Goal: Task Accomplishment & Management: Use online tool/utility

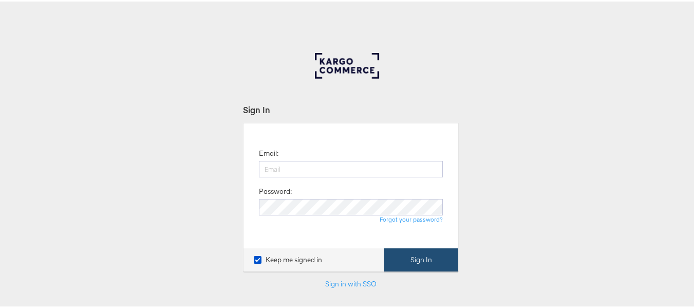
type input "aparna.doniparthi@kargo.com"
click at [402, 266] on button "Sign In" at bounding box center [421, 258] width 74 height 23
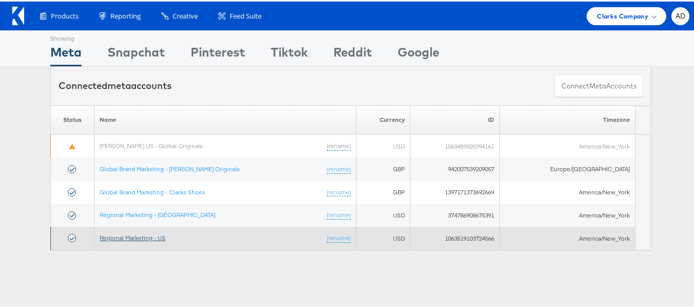
click at [134, 236] on link "Regional Marketing - US" at bounding box center [133, 236] width 66 height 8
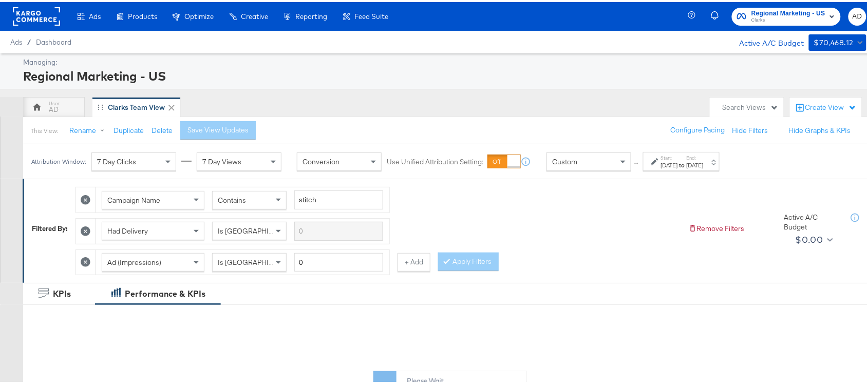
click at [676, 163] on div "[DATE]" at bounding box center [669, 163] width 17 height 8
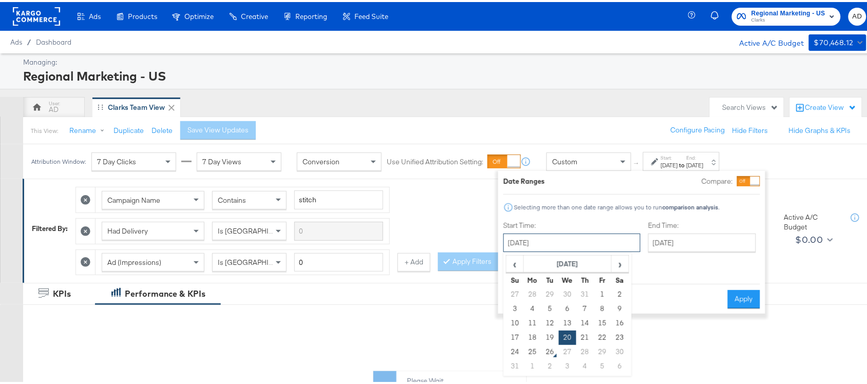
click at [579, 240] on input "[DATE]" at bounding box center [571, 241] width 137 height 18
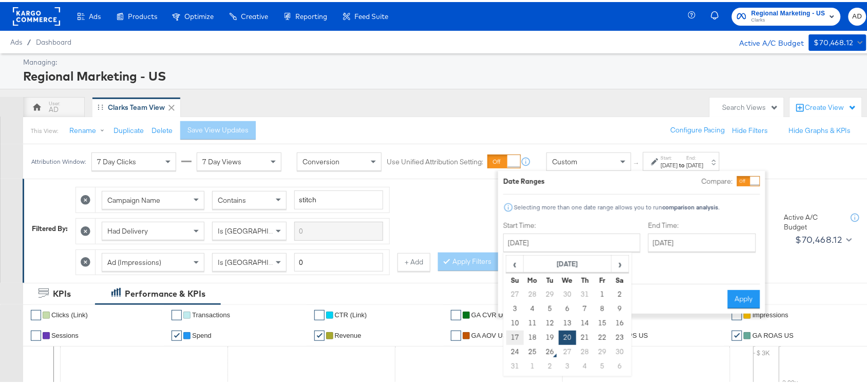
click at [517, 334] on td "17" at bounding box center [515, 336] width 17 height 14
type input "[DATE]"
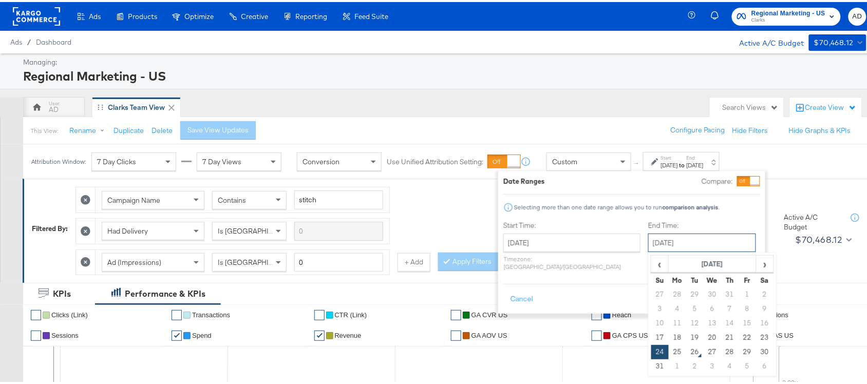
click at [704, 242] on input "[DATE]" at bounding box center [702, 241] width 108 height 18
click at [756, 335] on td "23" at bounding box center [764, 336] width 17 height 14
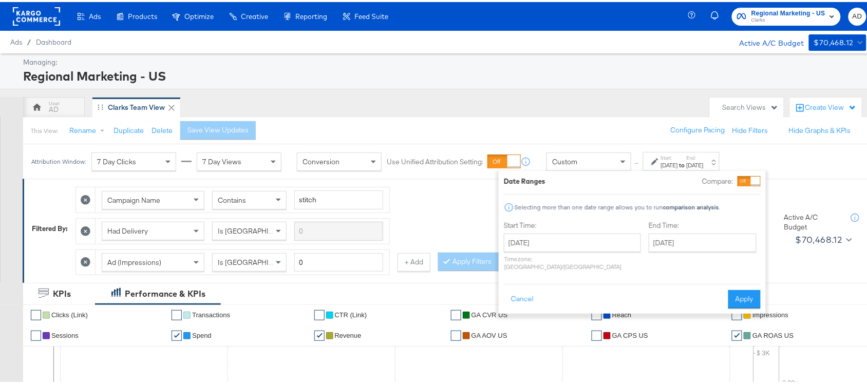
type input "[DATE]"
click at [748, 288] on button "Apply" at bounding box center [744, 297] width 32 height 18
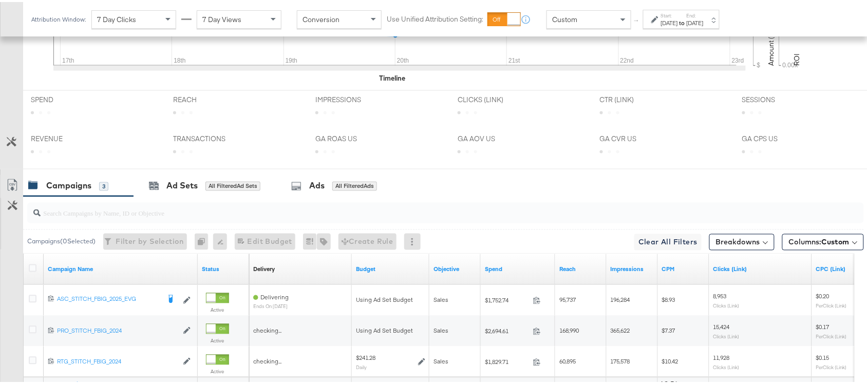
scroll to position [535, 0]
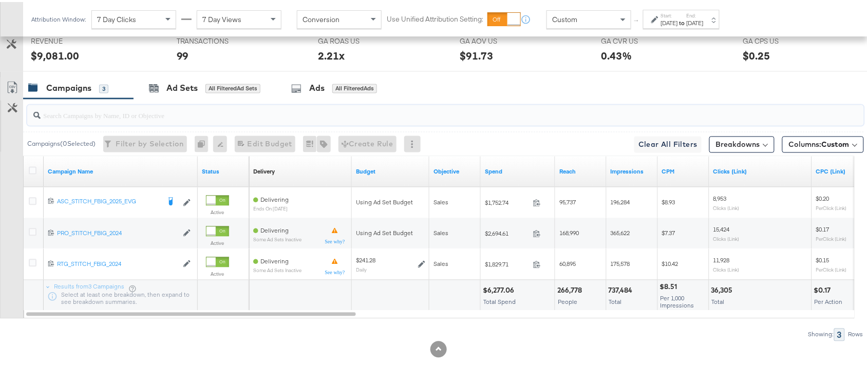
click at [99, 116] on input "search" at bounding box center [415, 110] width 748 height 20
click at [305, 78] on div "Ads All Filtered Ads" at bounding box center [336, 87] width 121 height 22
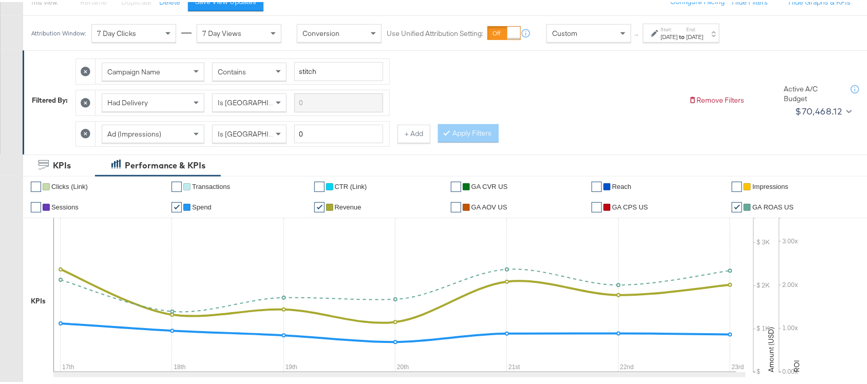
scroll to position [135, 0]
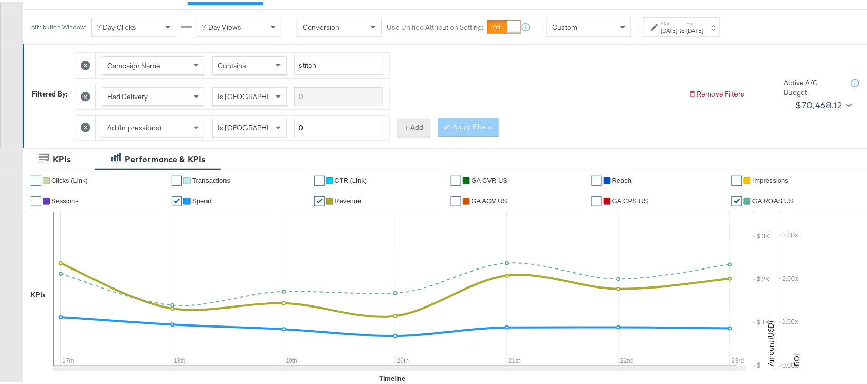
click at [408, 129] on button "+ Add" at bounding box center [414, 126] width 33 height 18
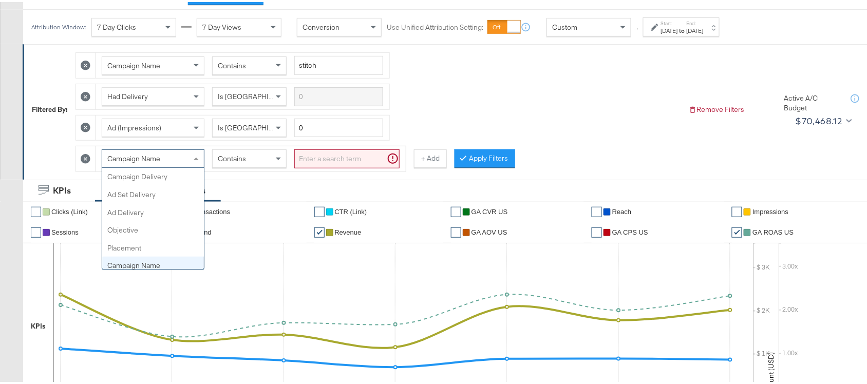
click at [170, 155] on div "Campaign Name" at bounding box center [153, 156] width 102 height 17
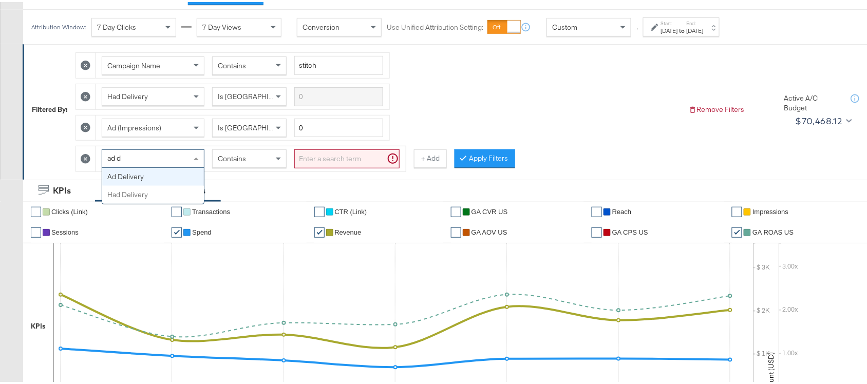
type input "ad de"
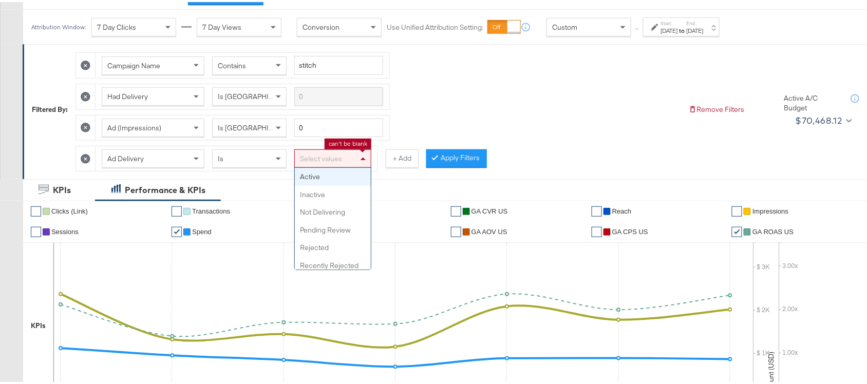
click at [361, 157] on span at bounding box center [363, 157] width 5 height 3
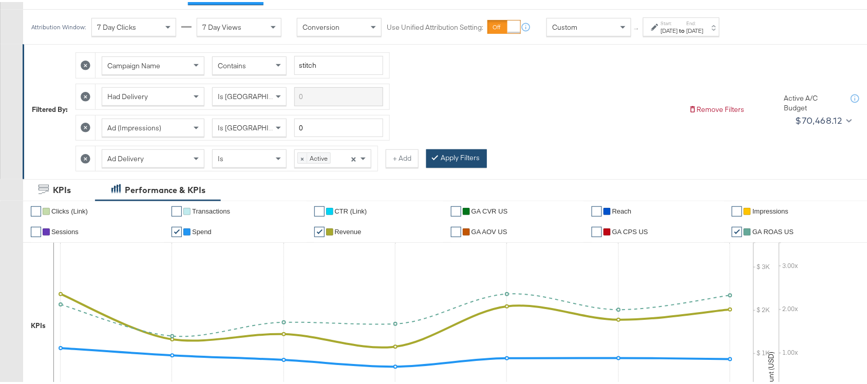
click at [461, 158] on button "Apply Filters" at bounding box center [456, 156] width 61 height 18
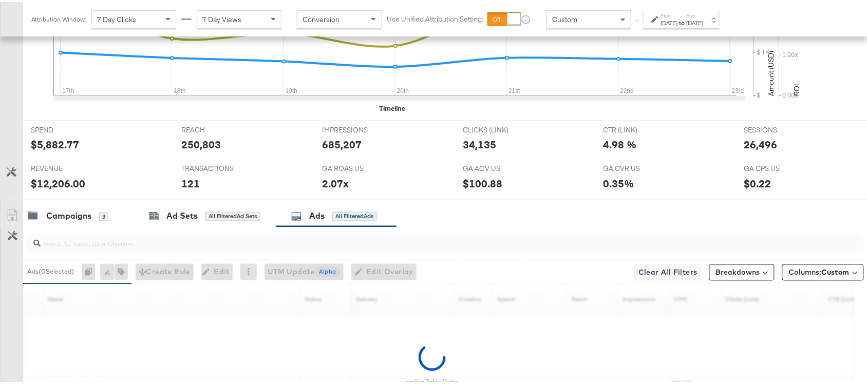
scroll to position [536, 0]
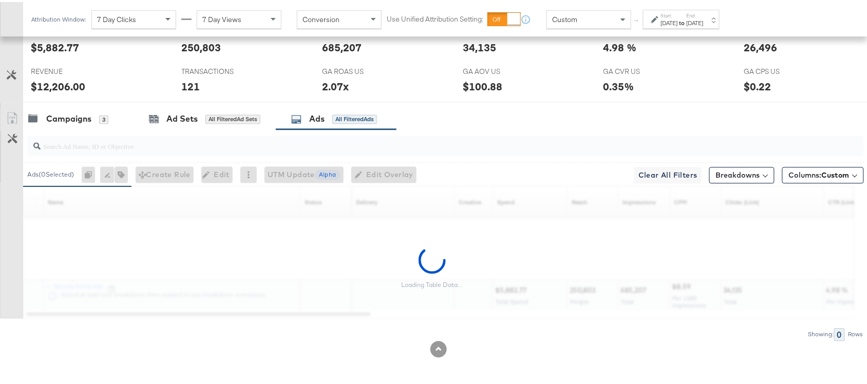
click at [141, 152] on div at bounding box center [445, 144] width 837 height 21
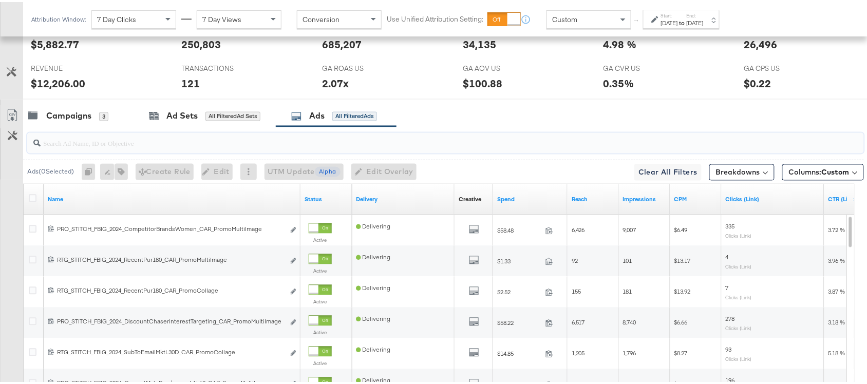
paste input "promocollage"
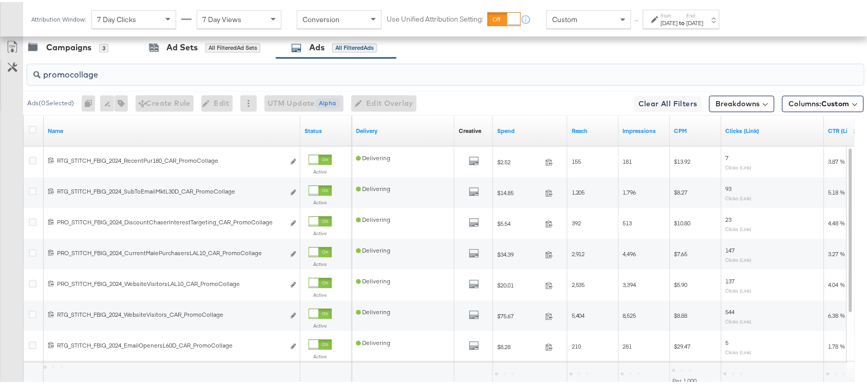
scroll to position [610, 0]
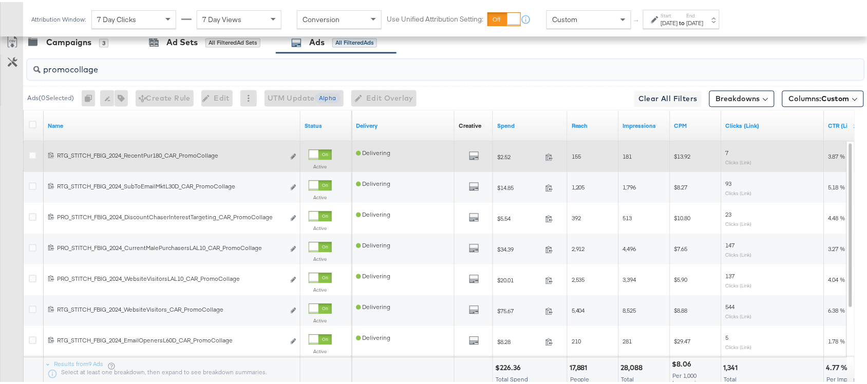
type input "promocollage"
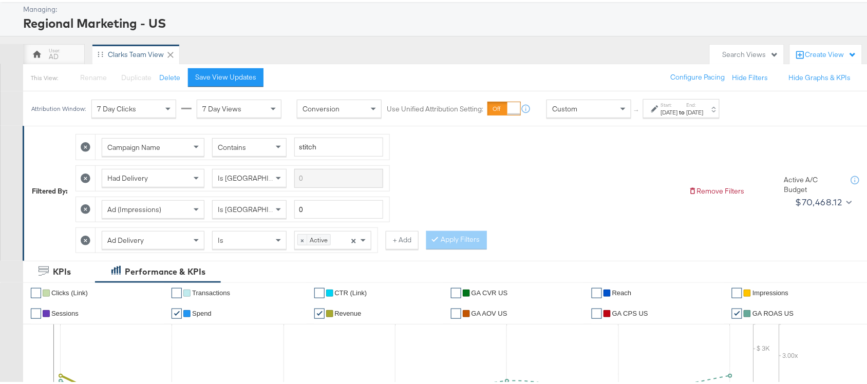
scroll to position [0, 0]
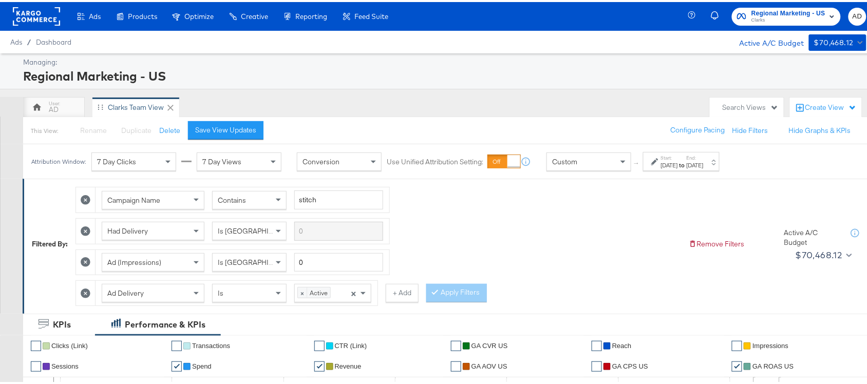
click at [28, 9] on rect at bounding box center [36, 14] width 47 height 18
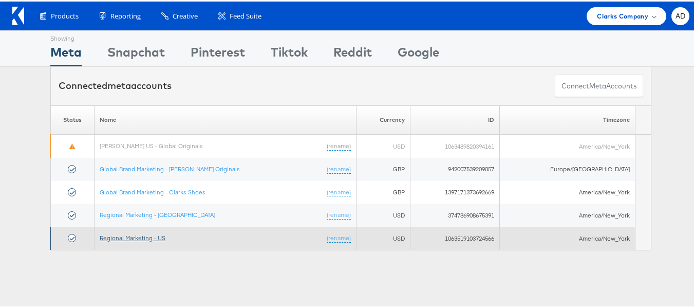
click at [132, 232] on link "Regional Marketing - US" at bounding box center [133, 236] width 66 height 8
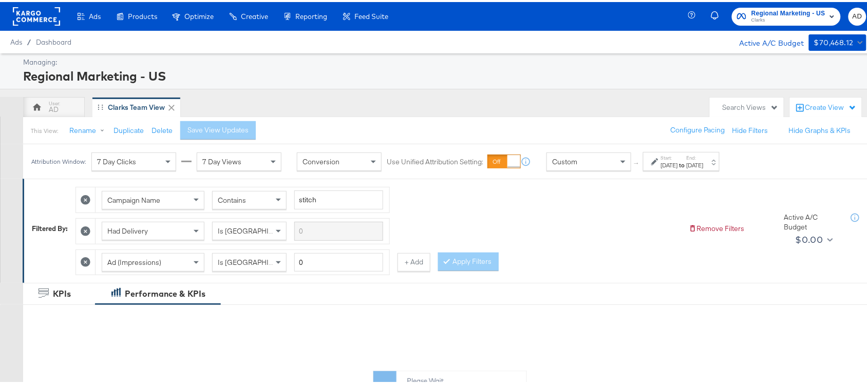
click at [687, 162] on strong "to" at bounding box center [682, 163] width 9 height 8
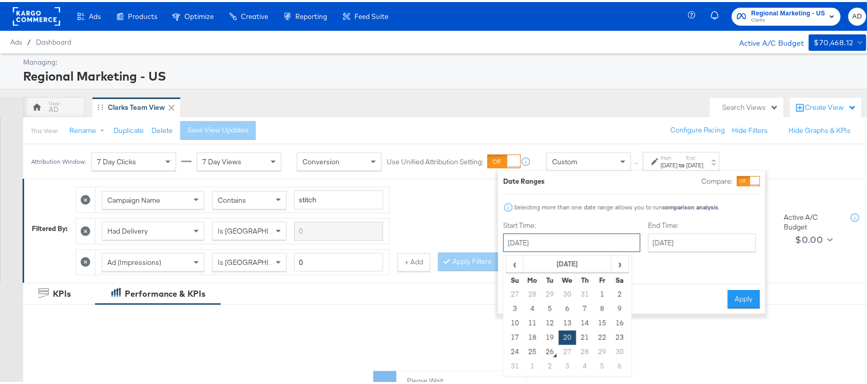
click at [526, 240] on input "[DATE]" at bounding box center [571, 241] width 137 height 18
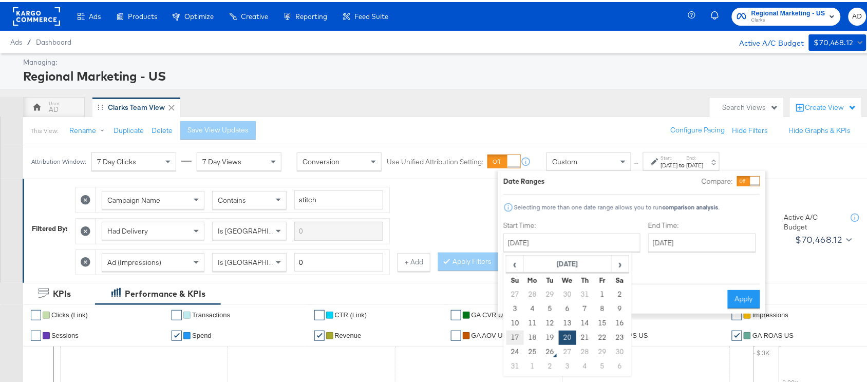
click at [515, 337] on td "17" at bounding box center [515, 336] width 17 height 14
type input "[DATE]"
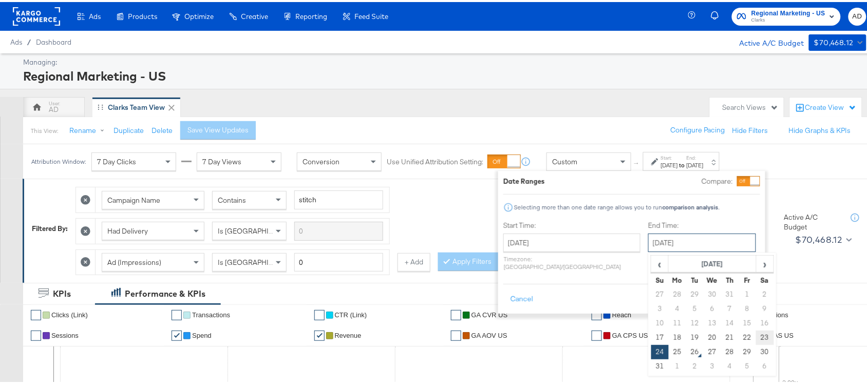
drag, startPoint x: 705, startPoint y: 242, endPoint x: 738, endPoint y: 334, distance: 98.0
click at [738, 250] on div "August 24th 2025 ‹ August 2025 › Su Mo Tu We Th Fr Sa 27 28 29 30 31 1 2 3 4 5 …" at bounding box center [702, 241] width 108 height 18
click at [756, 332] on td "23" at bounding box center [764, 336] width 17 height 14
type input "[DATE]"
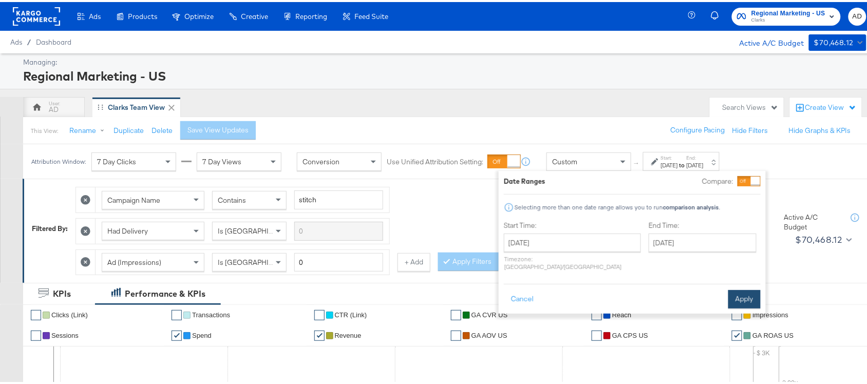
click at [741, 288] on button "Apply" at bounding box center [744, 297] width 32 height 18
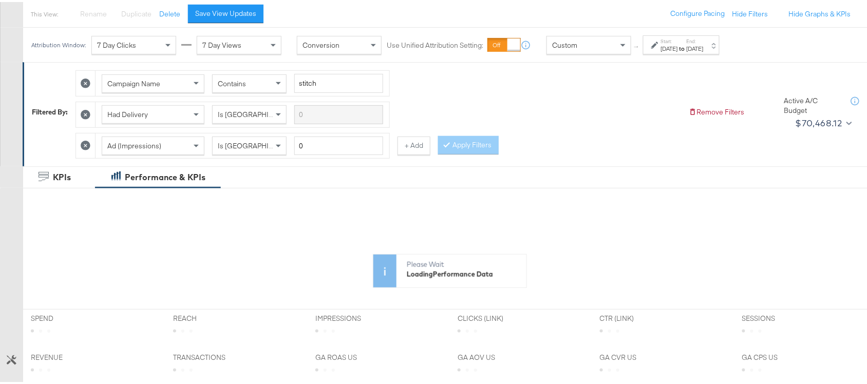
scroll to position [95, 0]
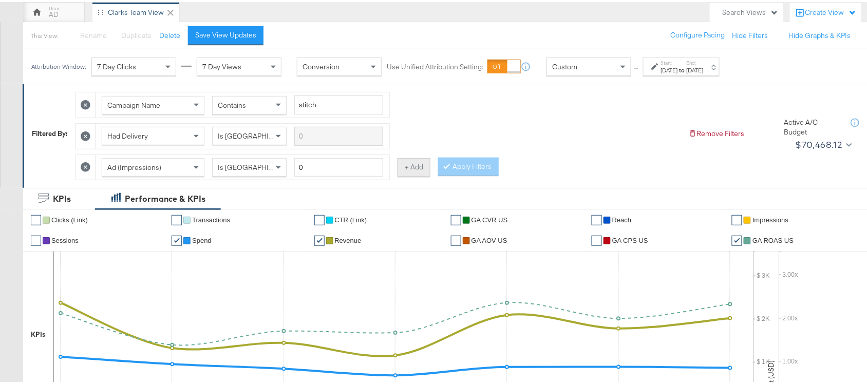
click at [418, 164] on button "+ Add" at bounding box center [414, 165] width 33 height 18
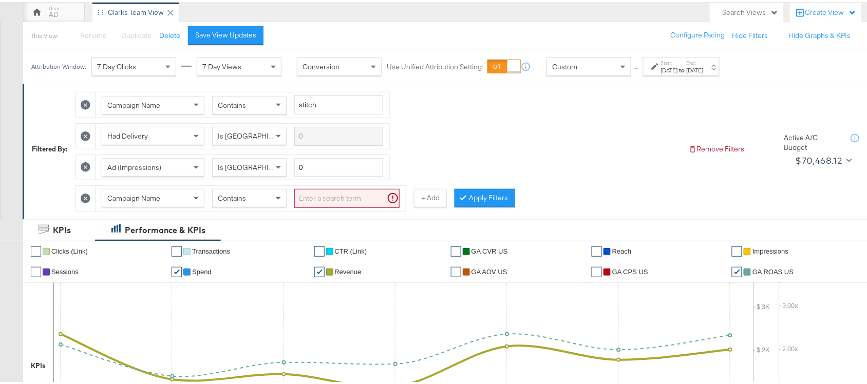
click at [185, 198] on div "Campaign Name" at bounding box center [153, 196] width 102 height 17
type input "ad de"
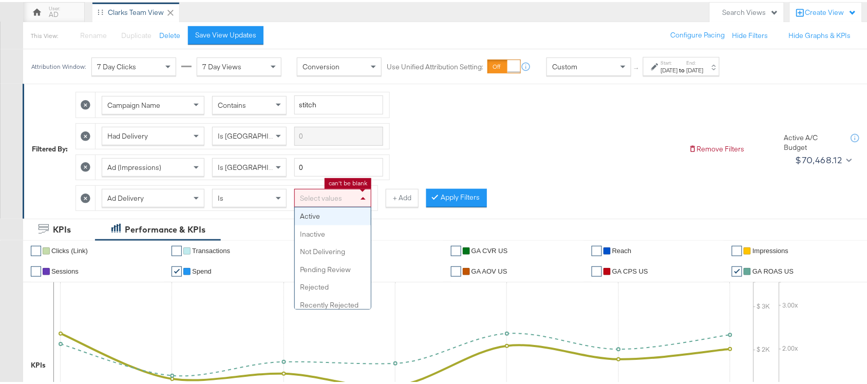
click at [334, 196] on div "Select values" at bounding box center [333, 196] width 76 height 17
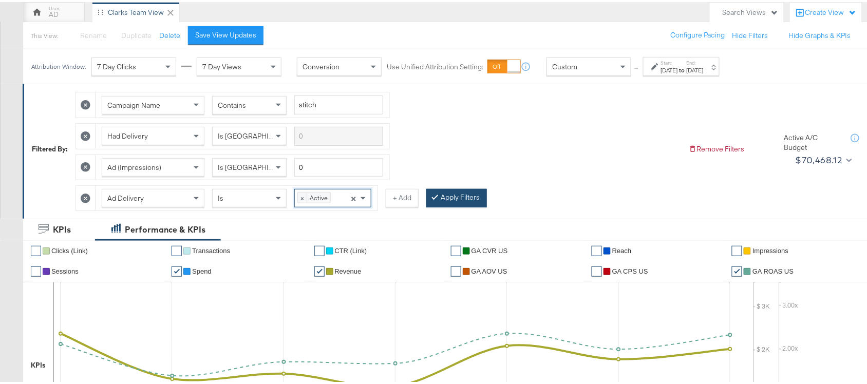
click at [464, 199] on button "Apply Filters" at bounding box center [456, 196] width 61 height 18
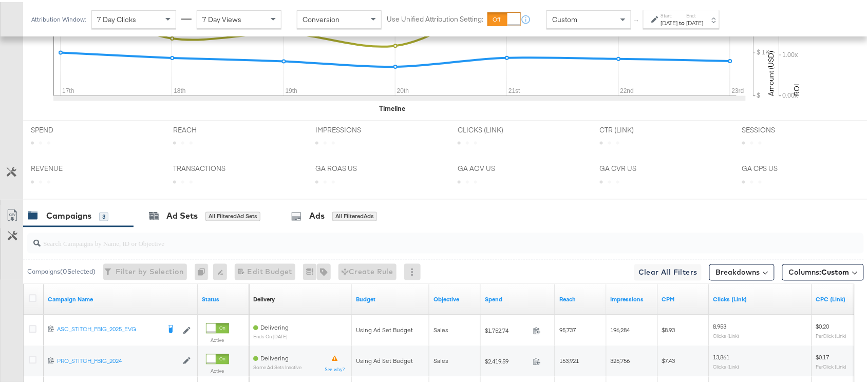
scroll to position [536, 0]
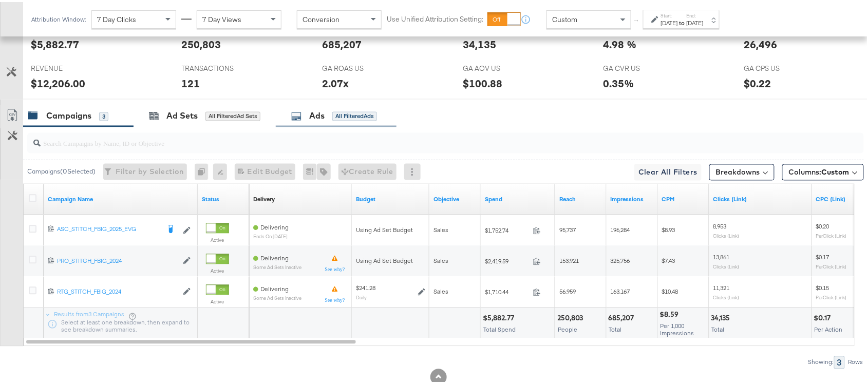
click at [302, 119] on icon at bounding box center [296, 114] width 10 height 10
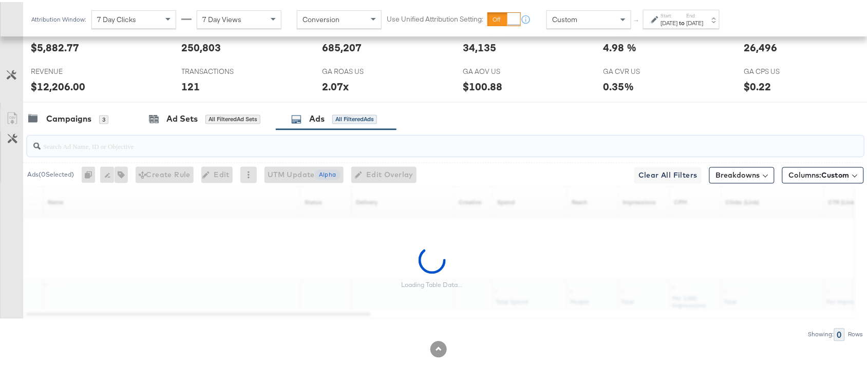
click at [116, 141] on input "search" at bounding box center [415, 140] width 748 height 20
paste input "promocollage"
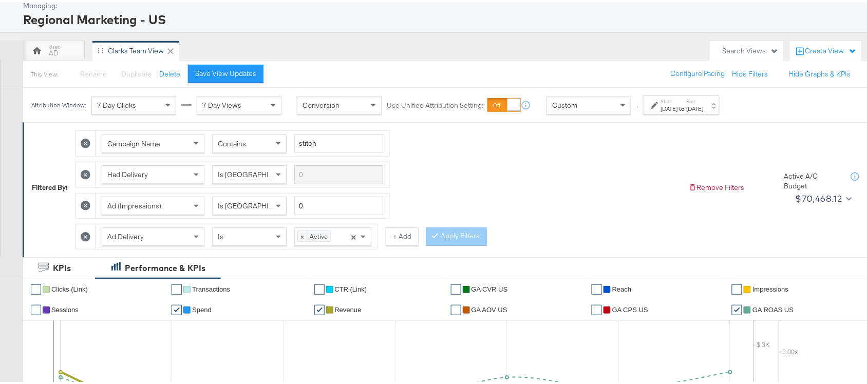
scroll to position [0, 0]
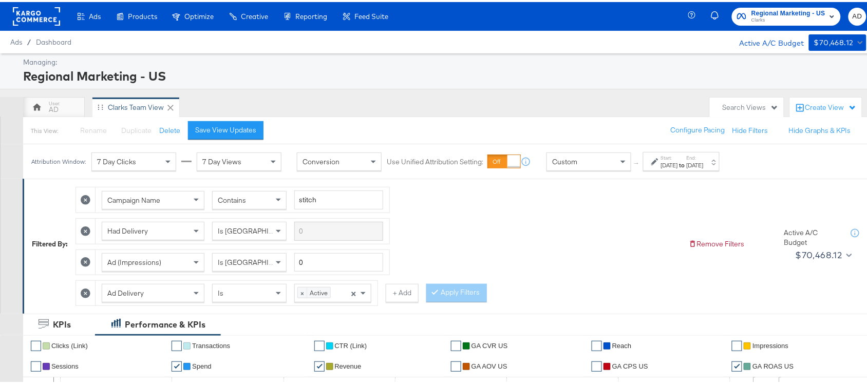
type input "promocollage"
click at [27, 11] on rect at bounding box center [36, 14] width 47 height 18
